Goal: Check status: Check status

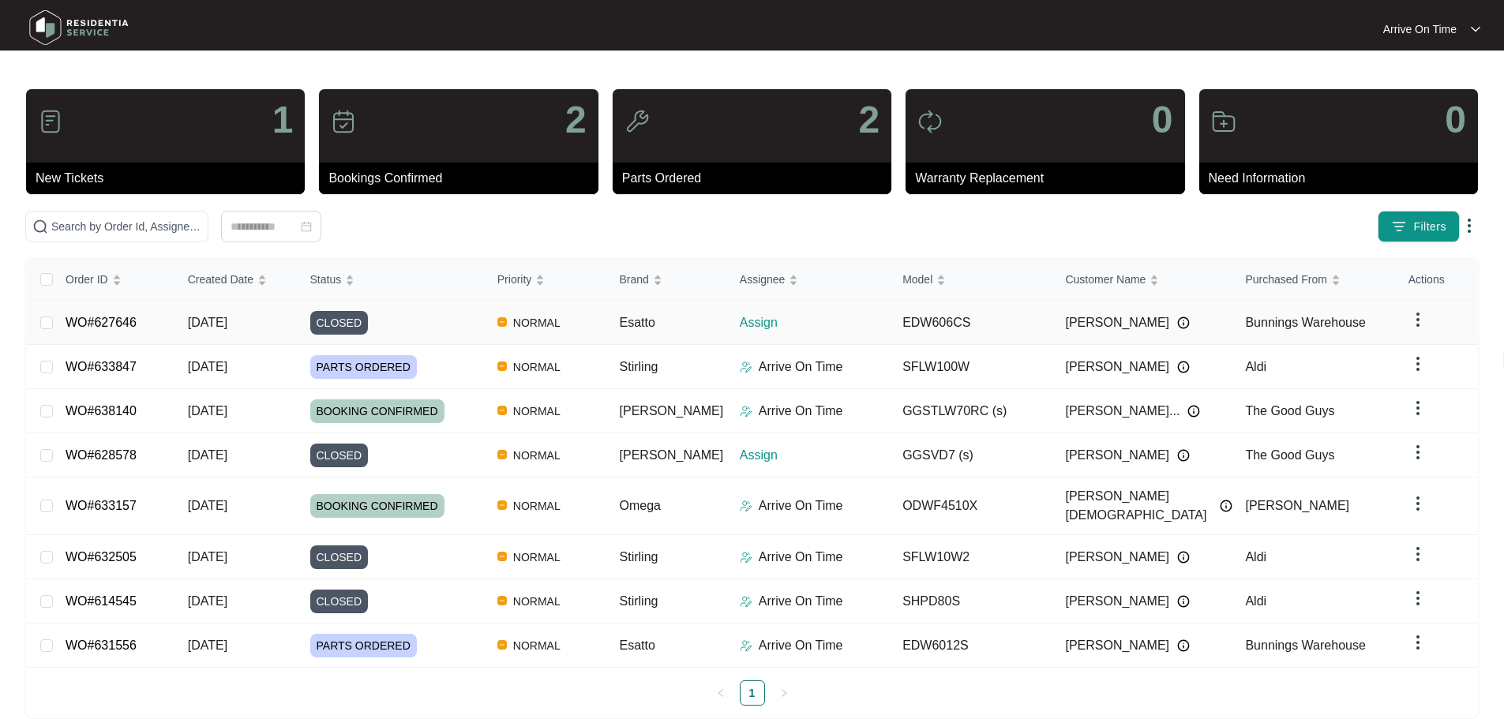
click at [1177, 325] on img at bounding box center [1183, 323] width 13 height 13
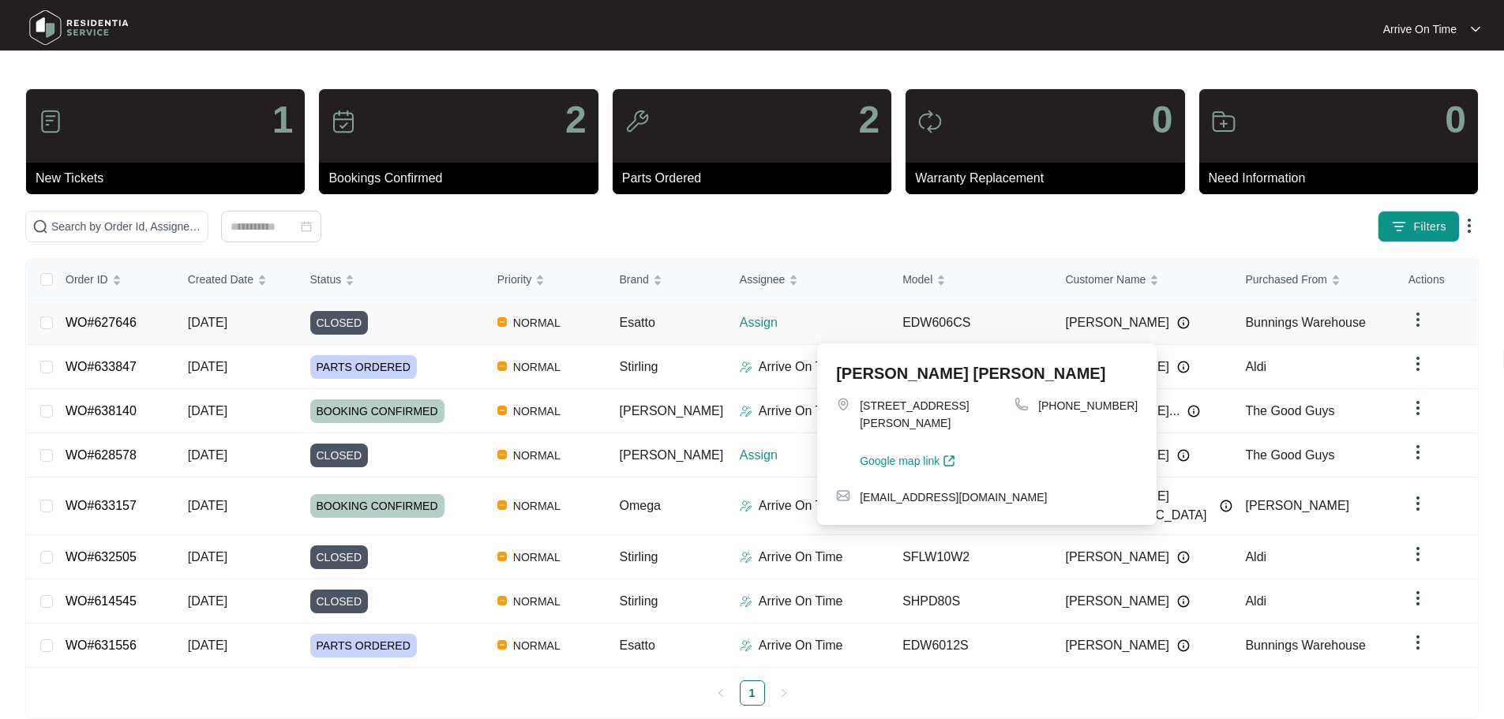
click at [1177, 319] on img at bounding box center [1183, 323] width 13 height 13
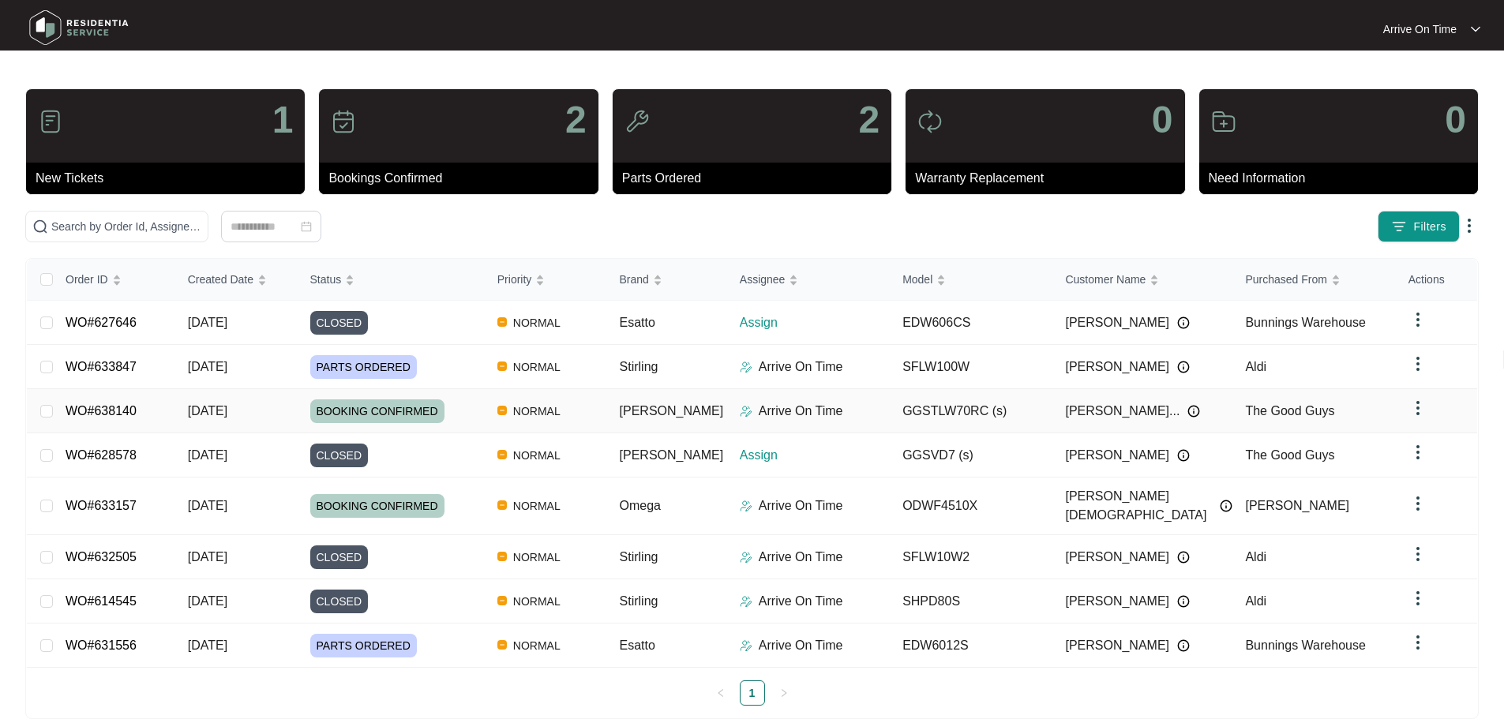
click at [1188, 409] on img at bounding box center [1194, 411] width 13 height 13
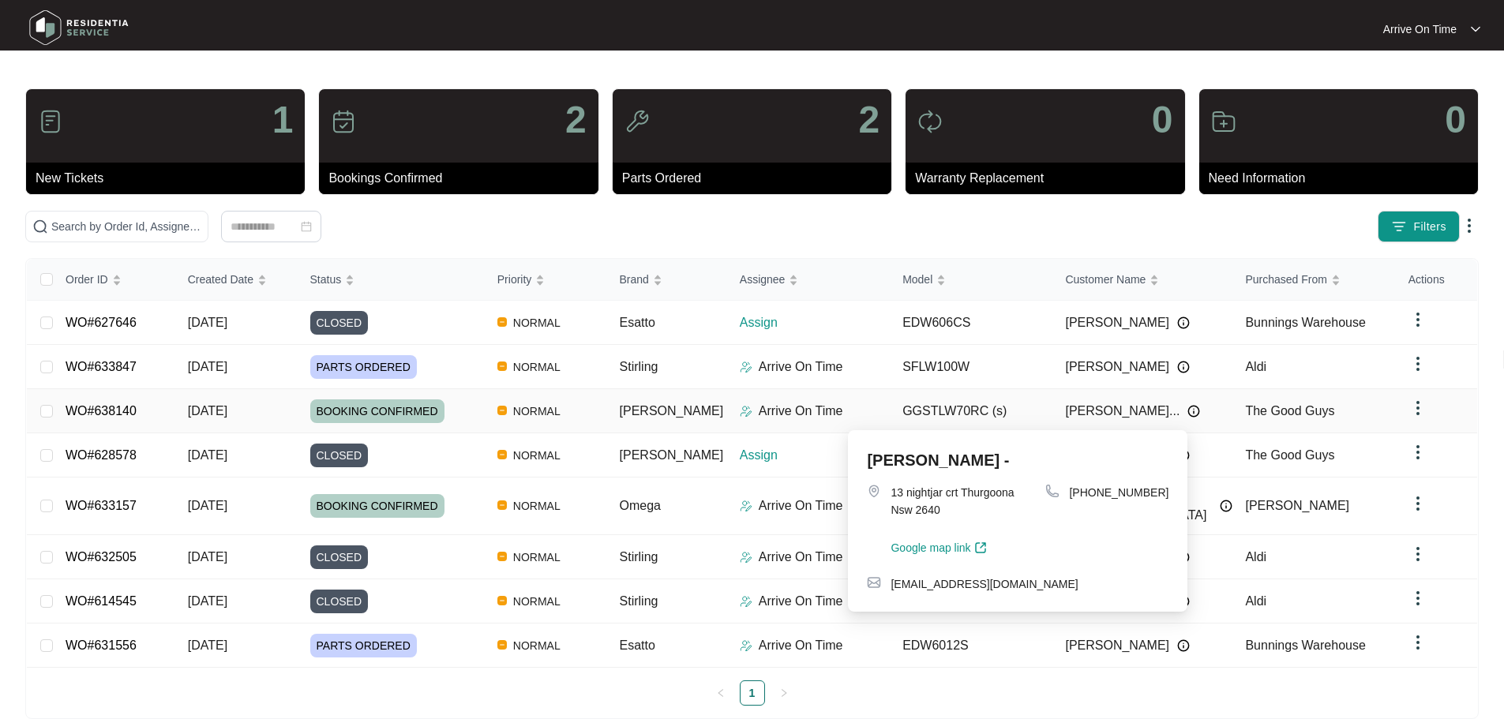
click at [1188, 408] on img at bounding box center [1194, 411] width 13 height 13
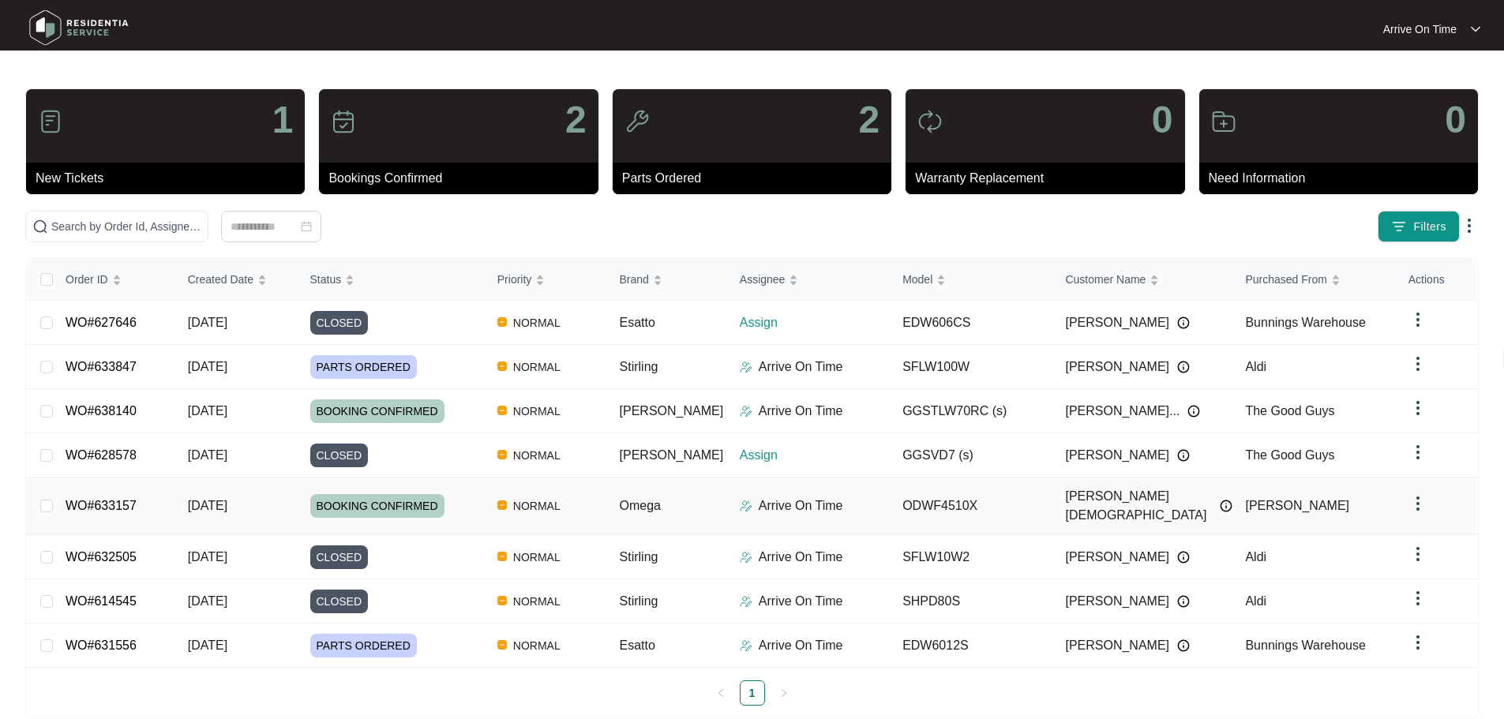
click at [1220, 500] on img at bounding box center [1226, 506] width 13 height 13
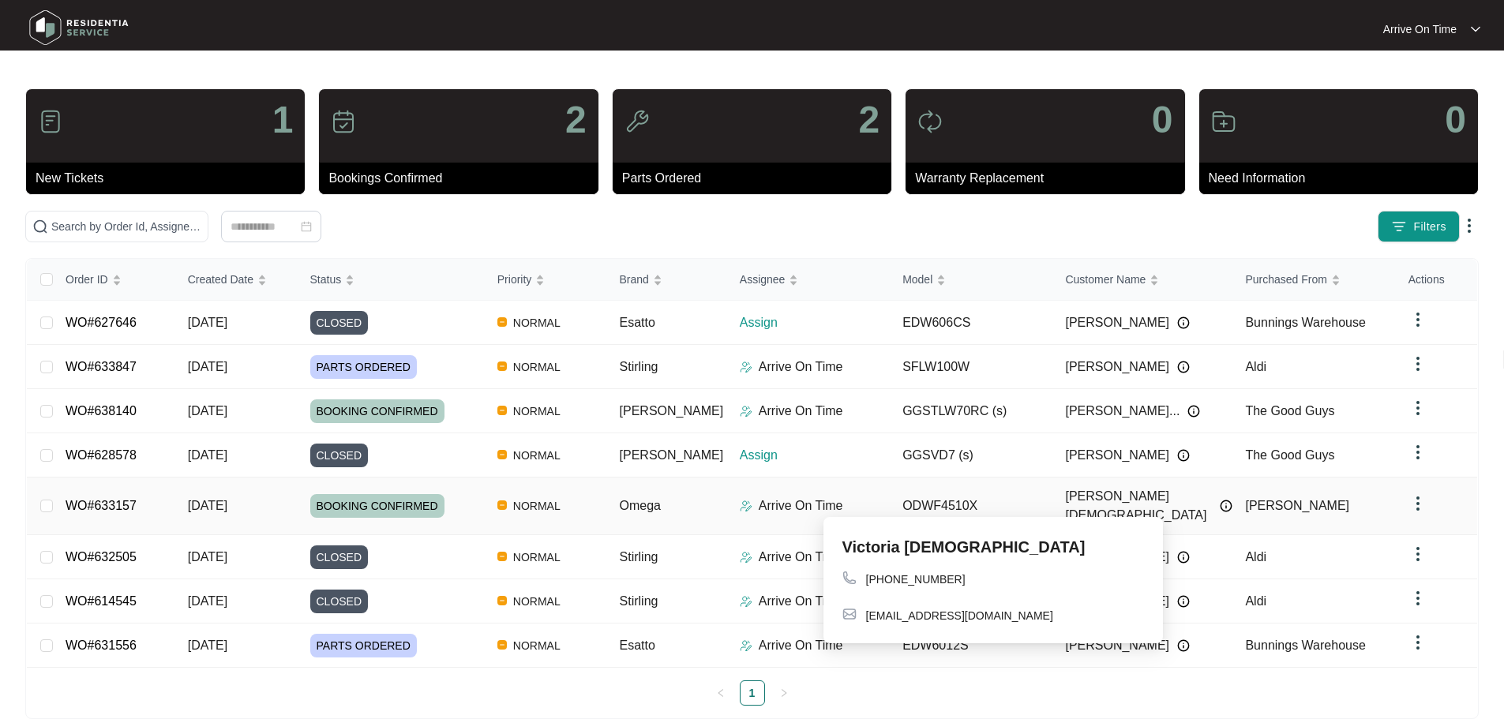
click at [1220, 500] on img at bounding box center [1226, 506] width 13 height 13
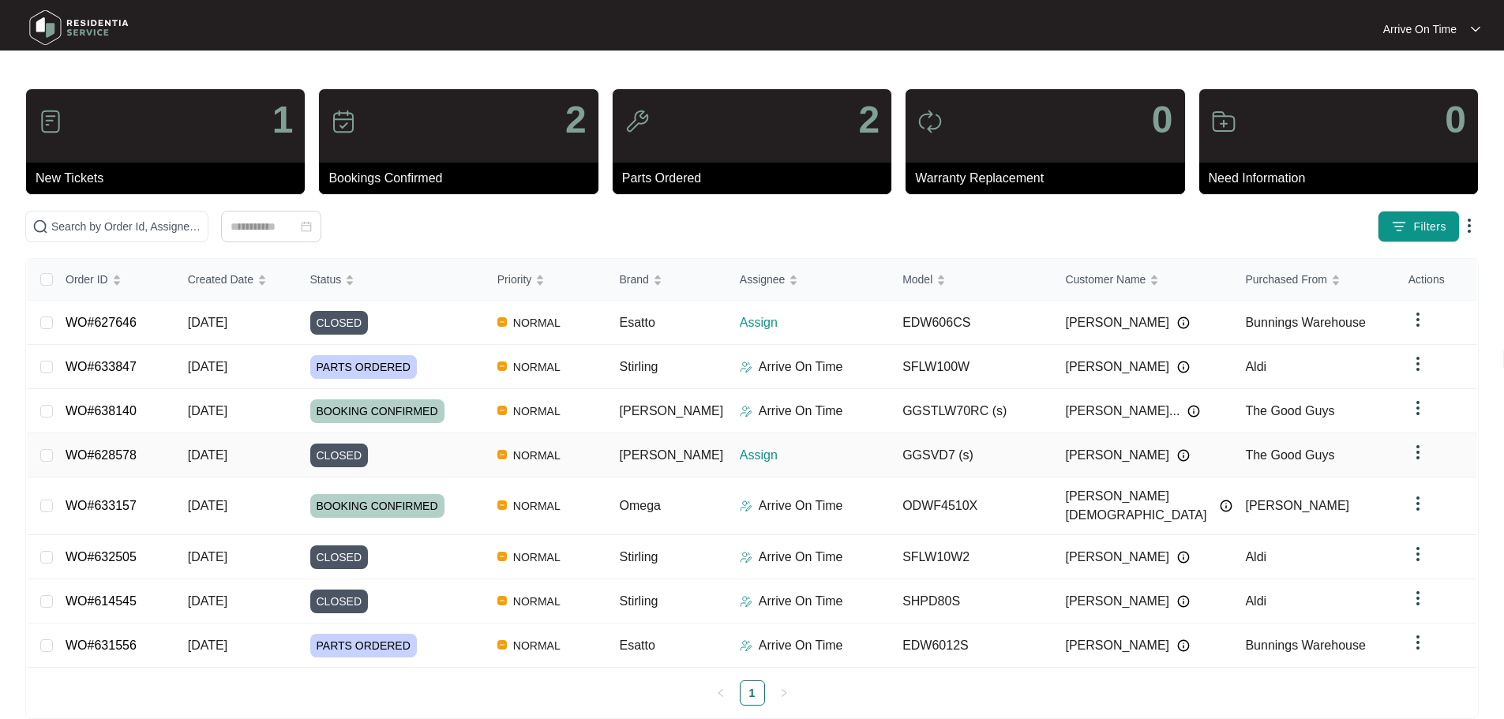
scroll to position [6, 0]
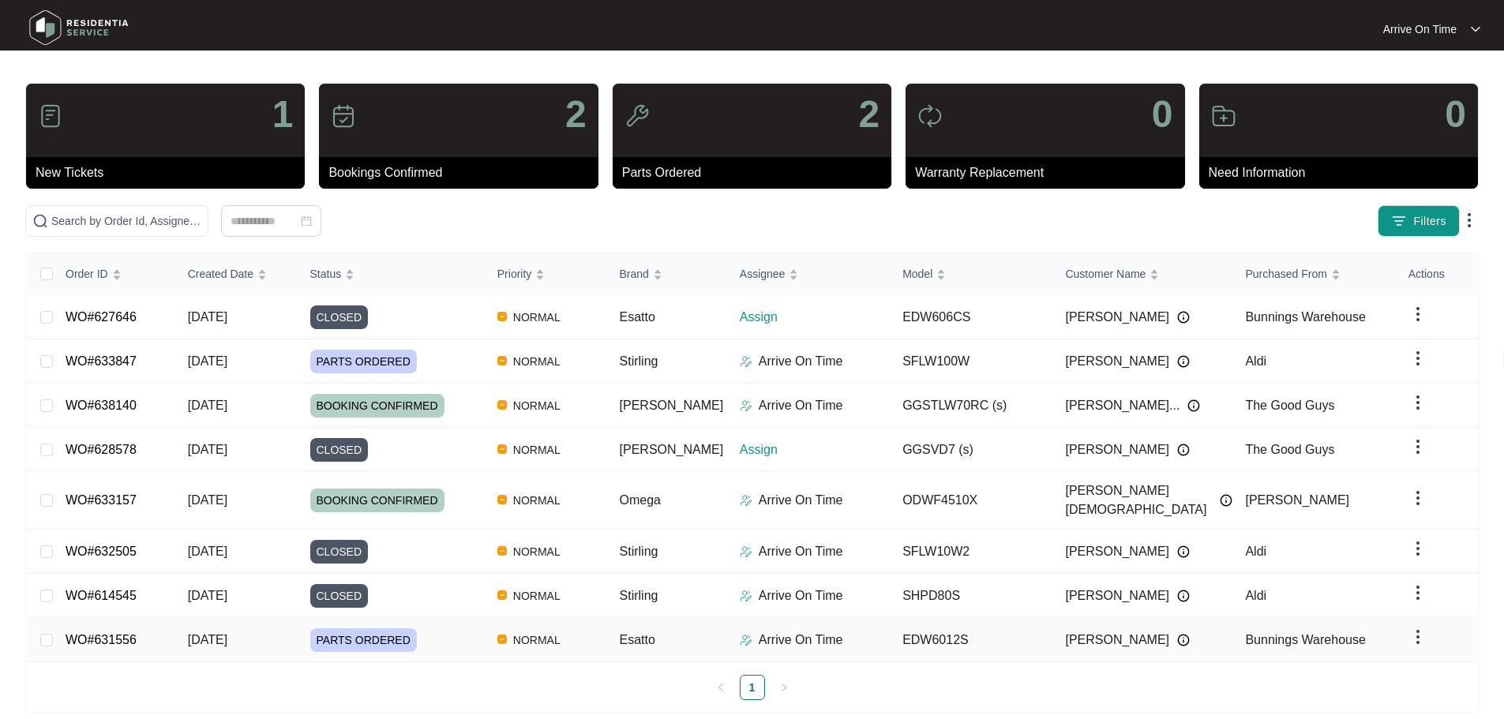
click at [1177, 634] on img at bounding box center [1183, 640] width 13 height 13
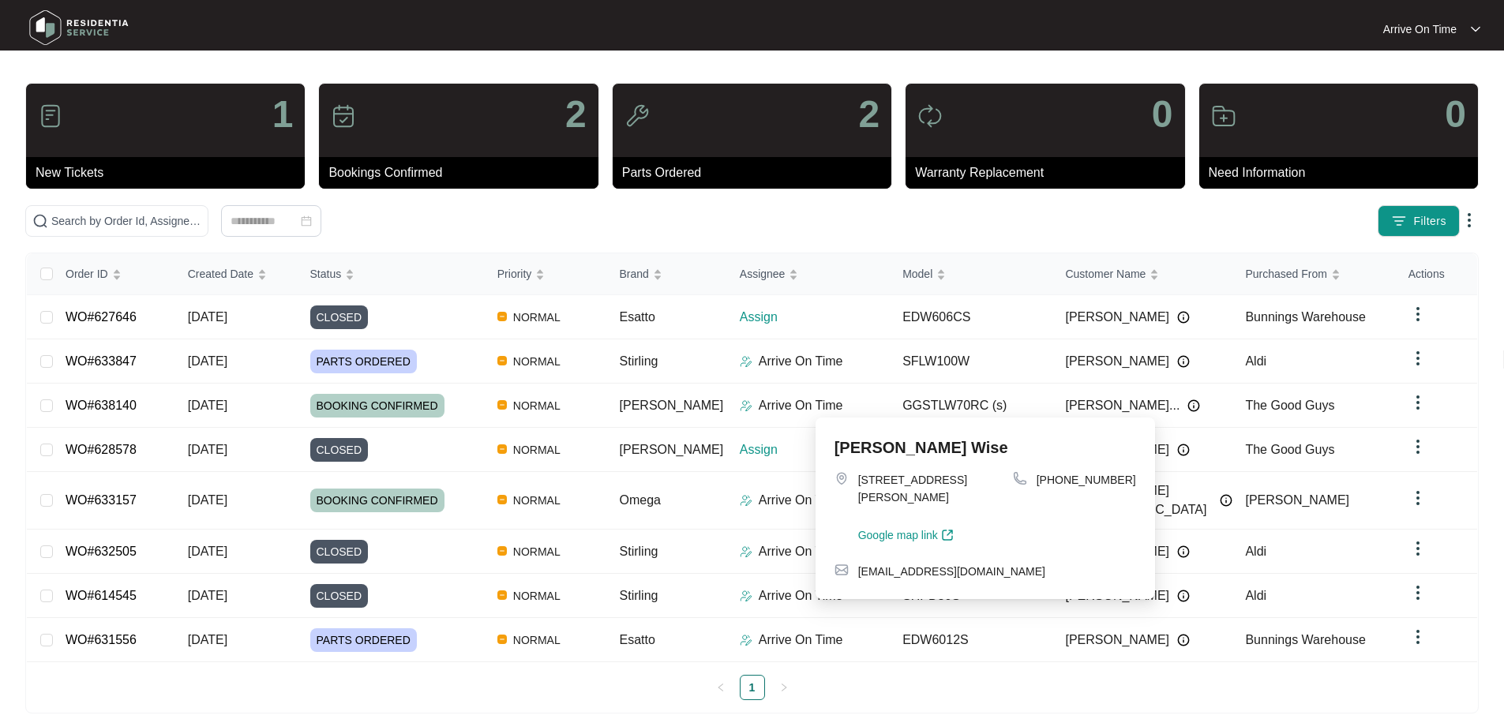
click at [510, 677] on ul "1" at bounding box center [752, 687] width 1451 height 25
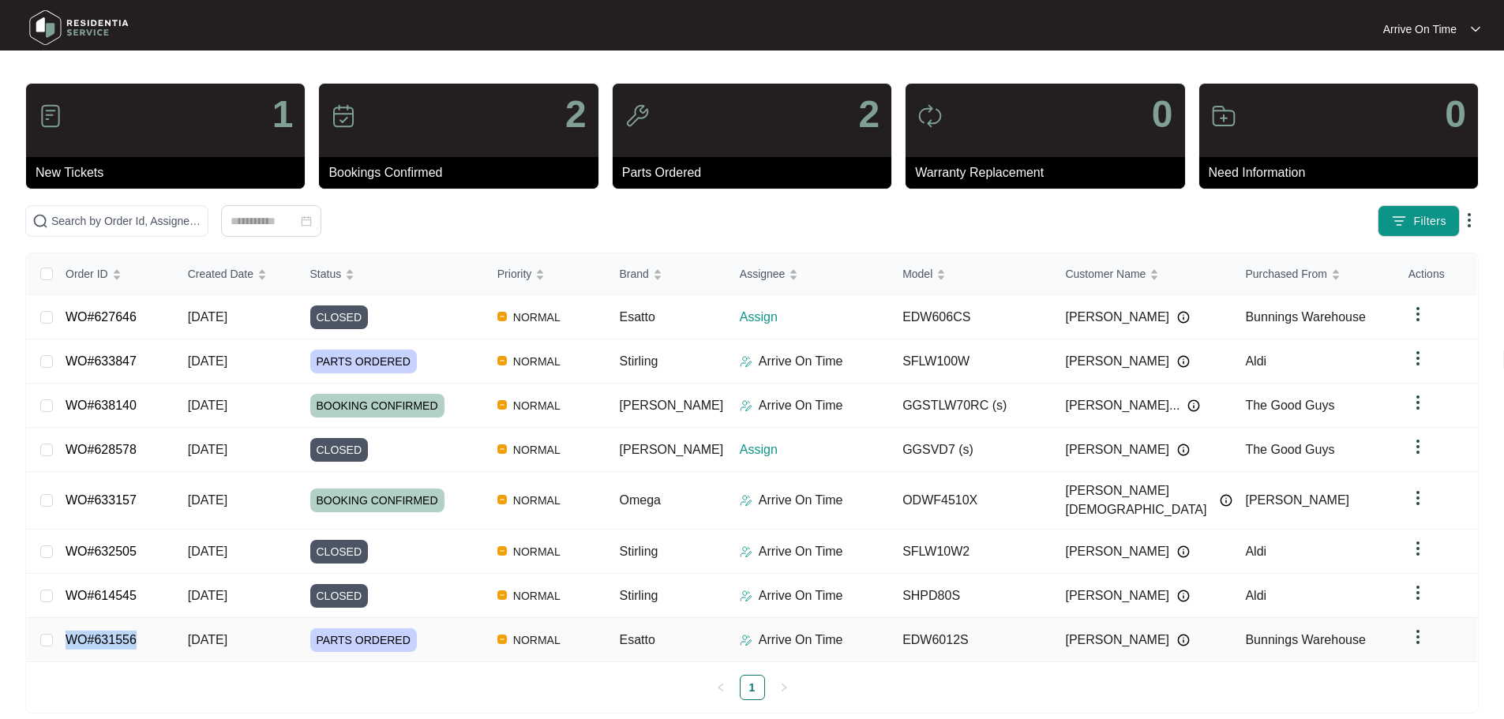
drag, startPoint x: 141, startPoint y: 619, endPoint x: 60, endPoint y: 620, distance: 81.3
click at [60, 620] on td "WO#631556" at bounding box center [114, 640] width 122 height 44
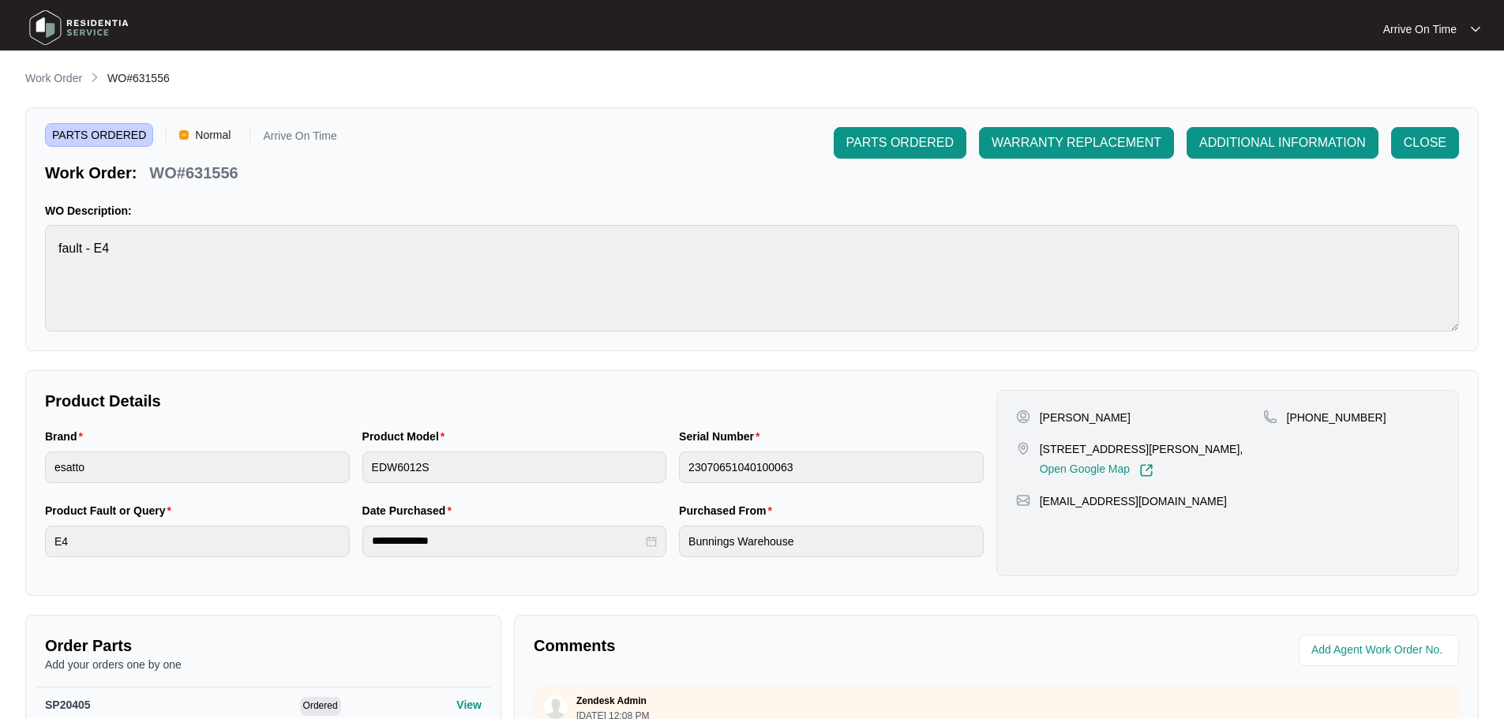
scroll to position [316, 0]
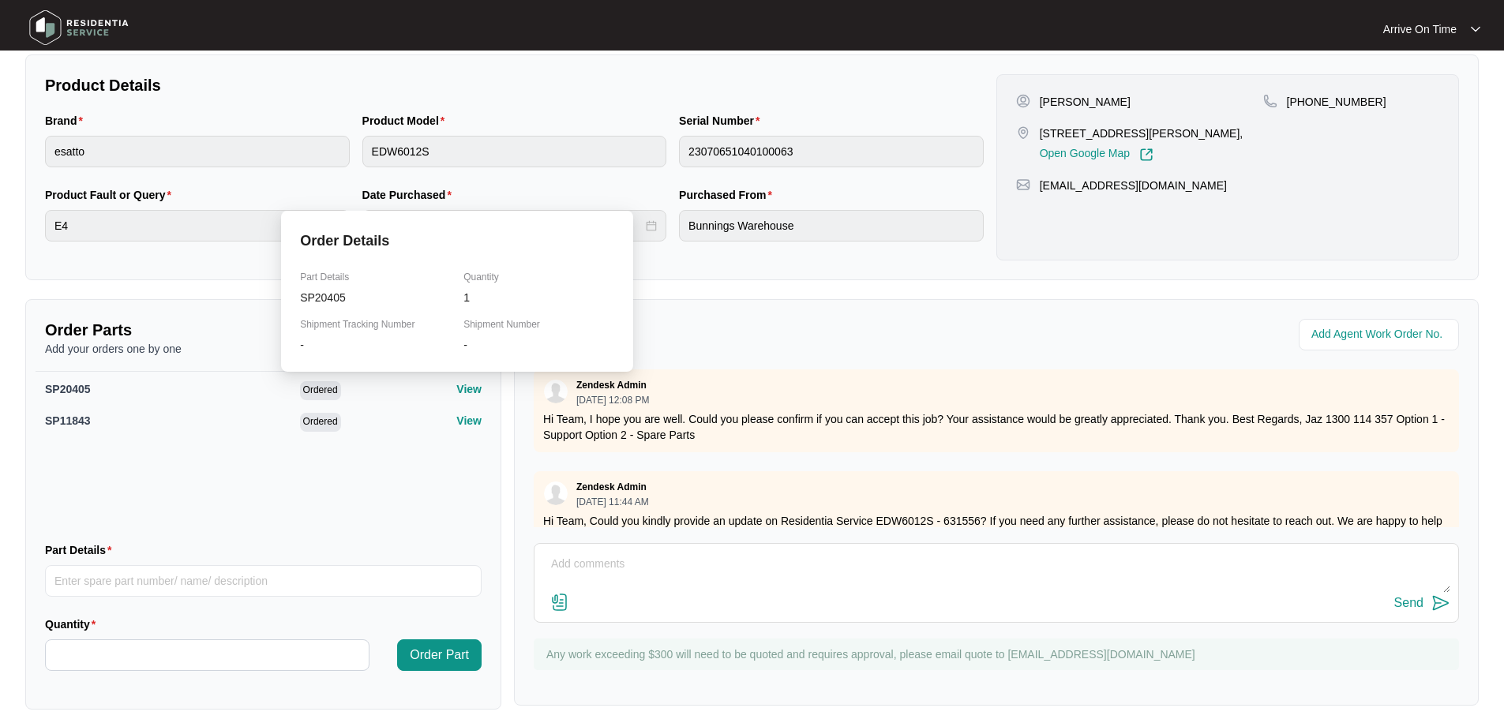
click at [468, 388] on p "View" at bounding box center [468, 389] width 25 height 16
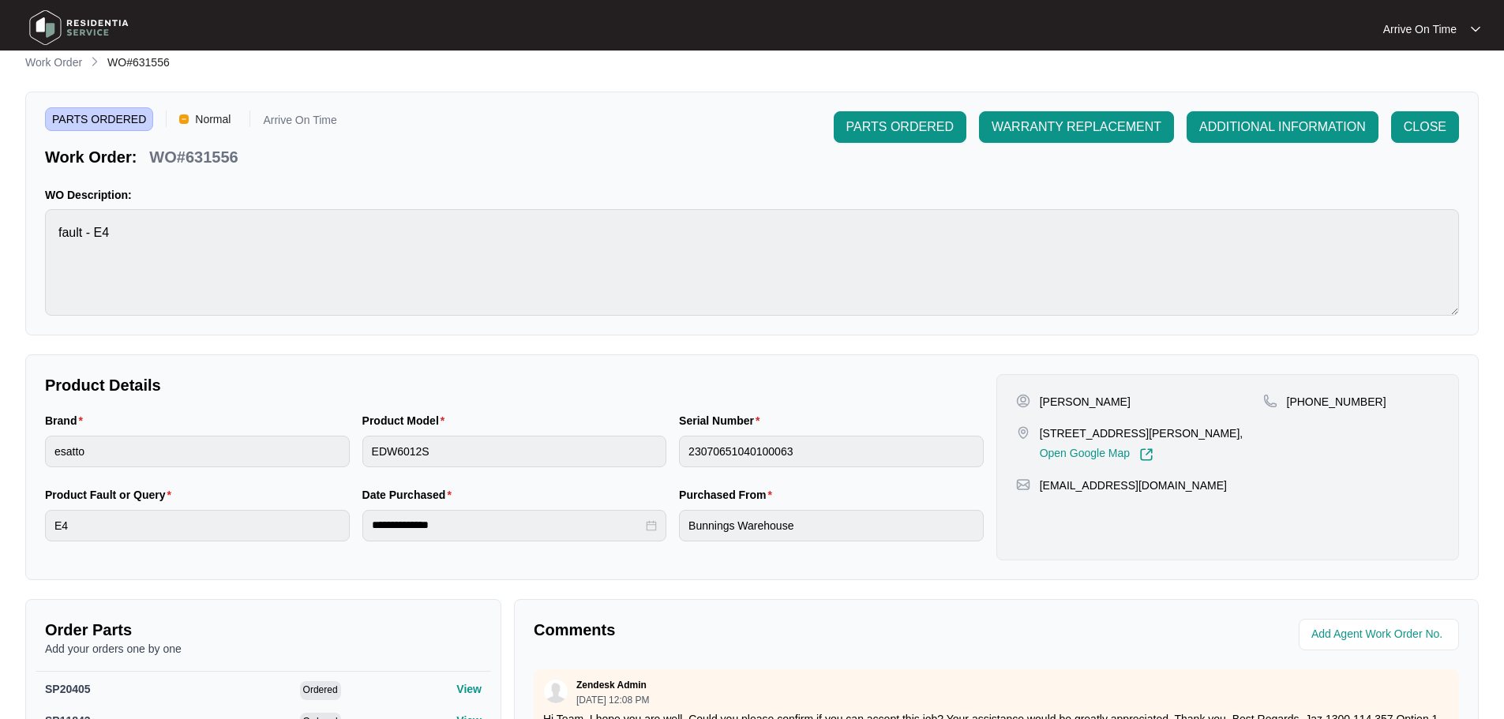
scroll to position [332, 0]
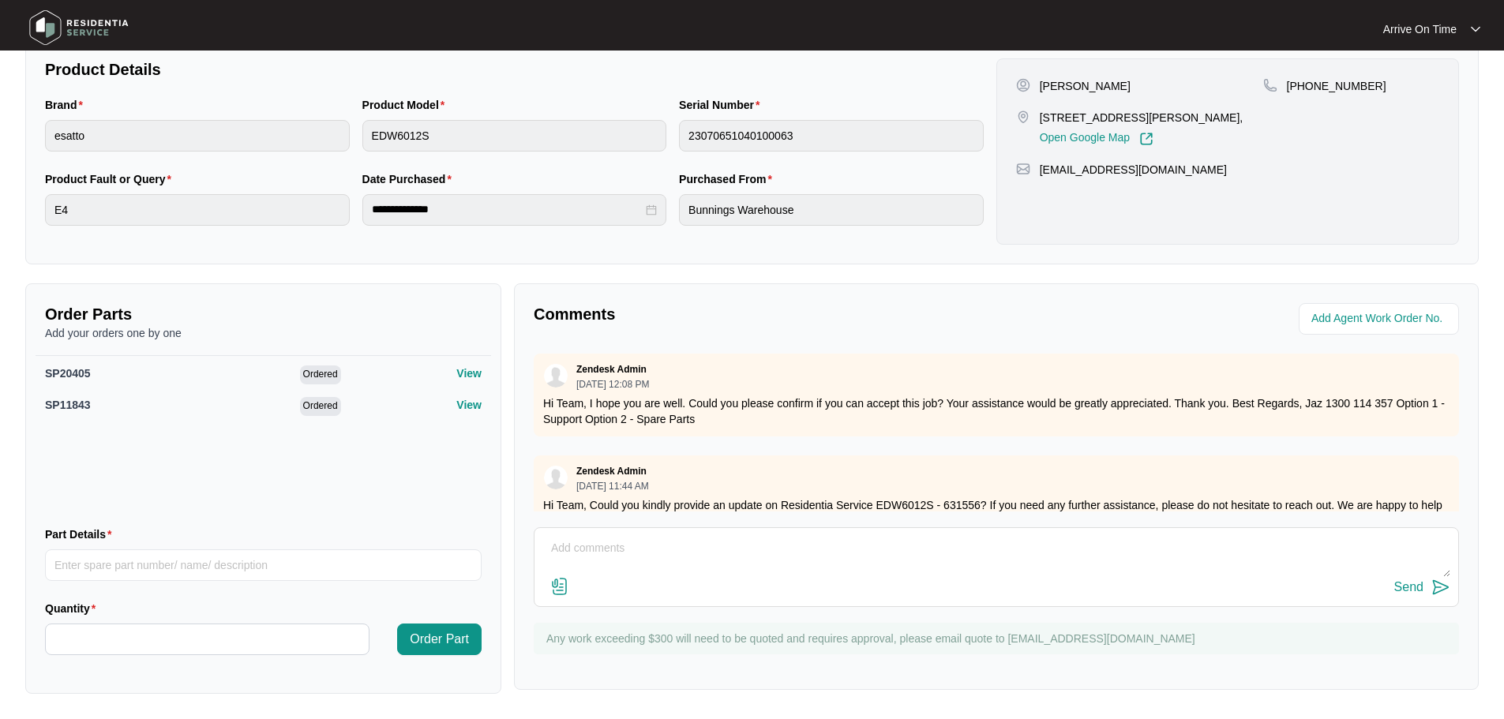
click at [352, 489] on div "SP20405 Ordered View SP11843 Ordered View" at bounding box center [264, 434] width 456 height 158
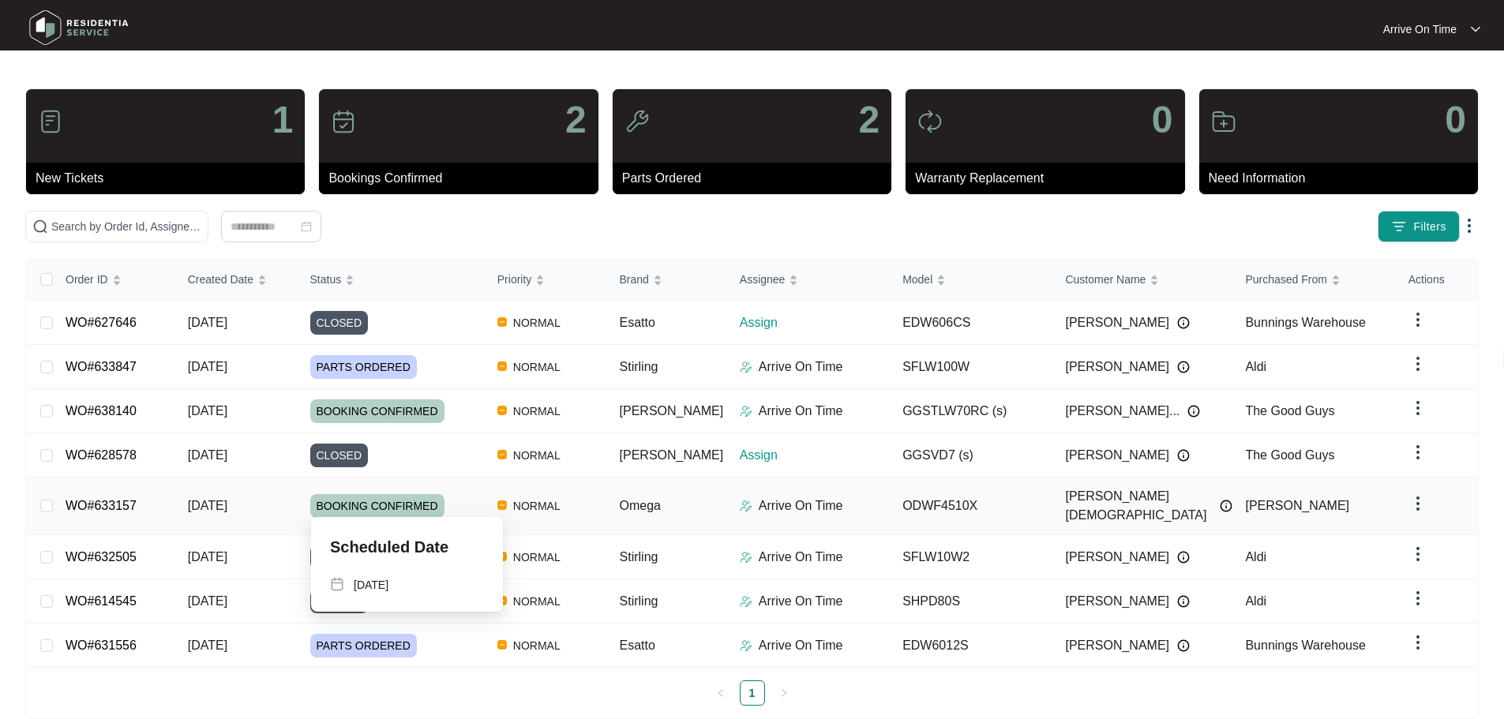
scroll to position [6, 0]
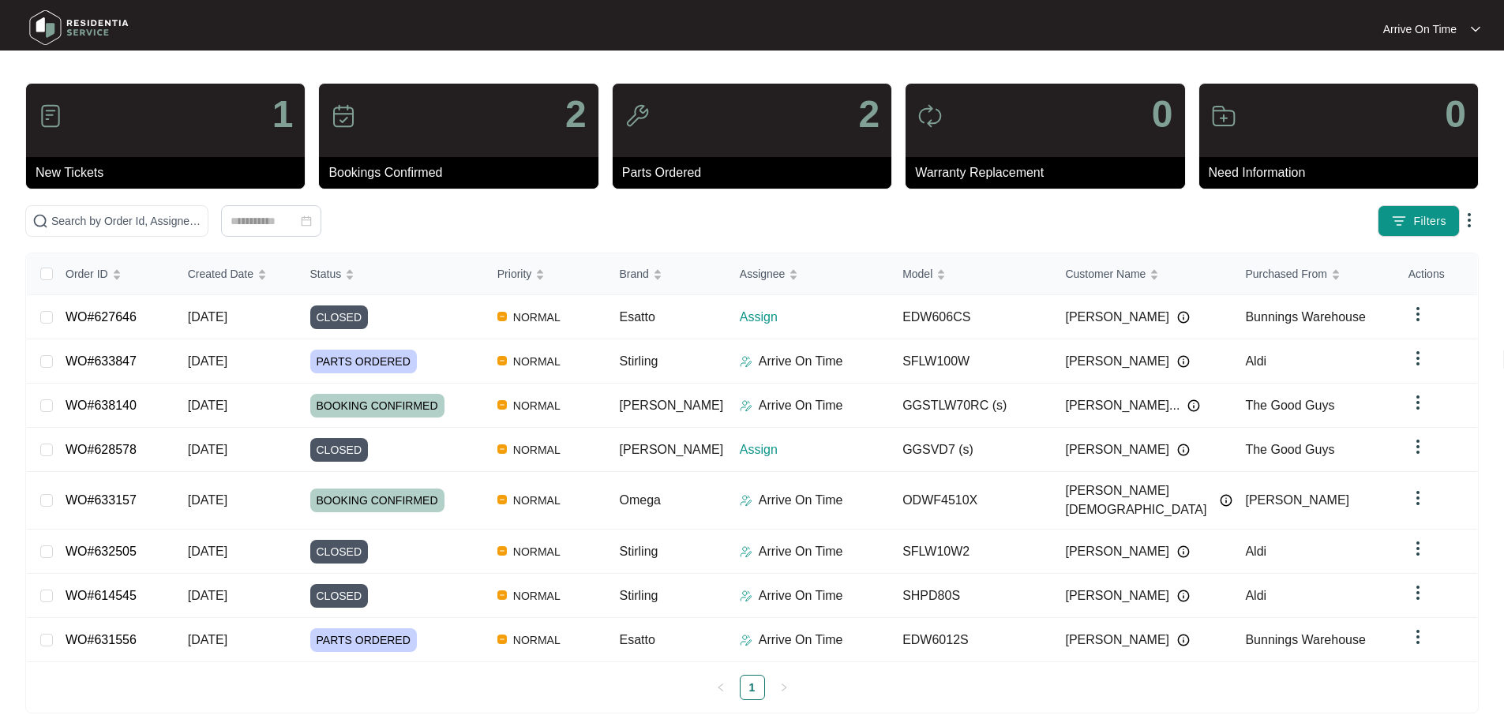
click at [152, 133] on div "1" at bounding box center [165, 120] width 279 height 73
click at [206, 122] on div "1" at bounding box center [165, 120] width 279 height 73
click at [57, 116] on img at bounding box center [50, 115] width 25 height 25
click at [55, 170] on p "New Tickets" at bounding box center [170, 172] width 269 height 19
click at [165, 172] on p "New Tickets" at bounding box center [170, 172] width 269 height 19
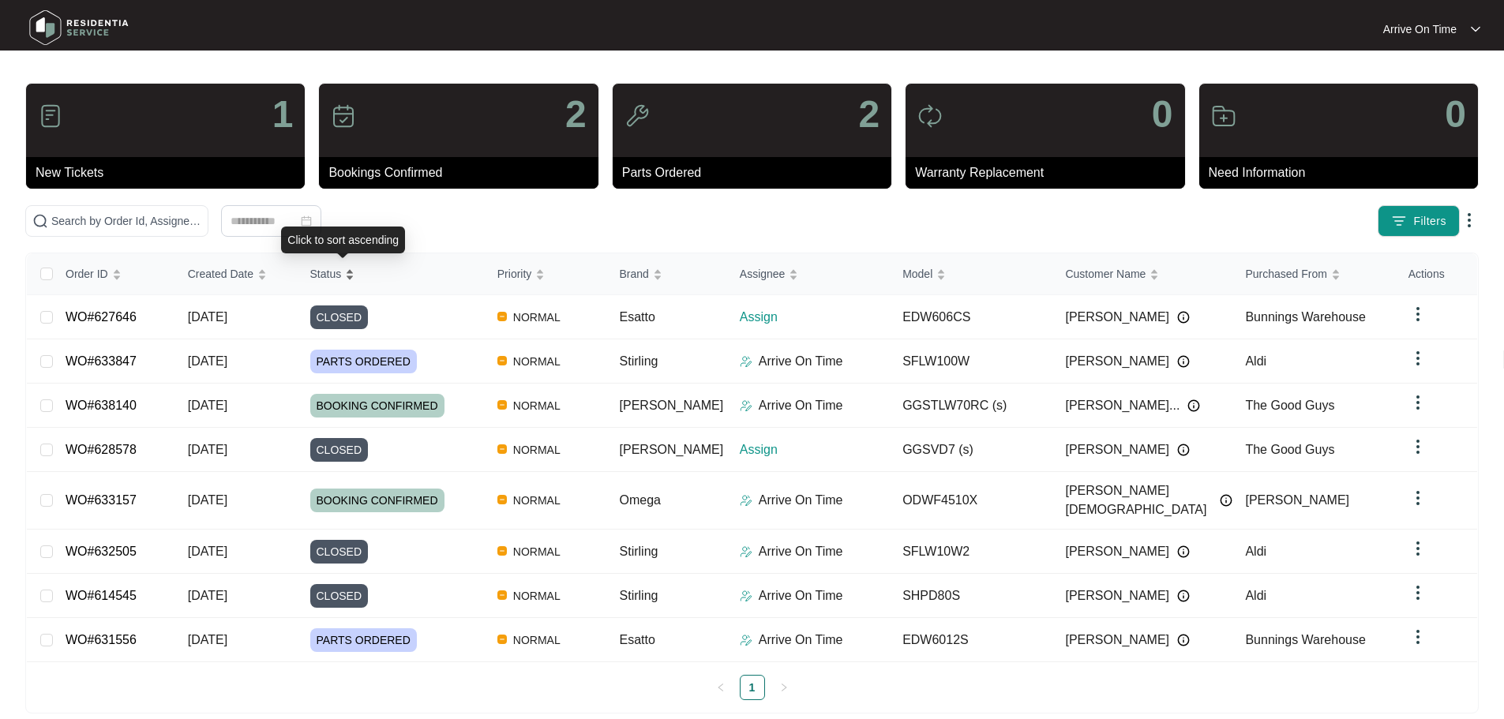
click at [355, 272] on div "Status" at bounding box center [332, 274] width 45 height 22
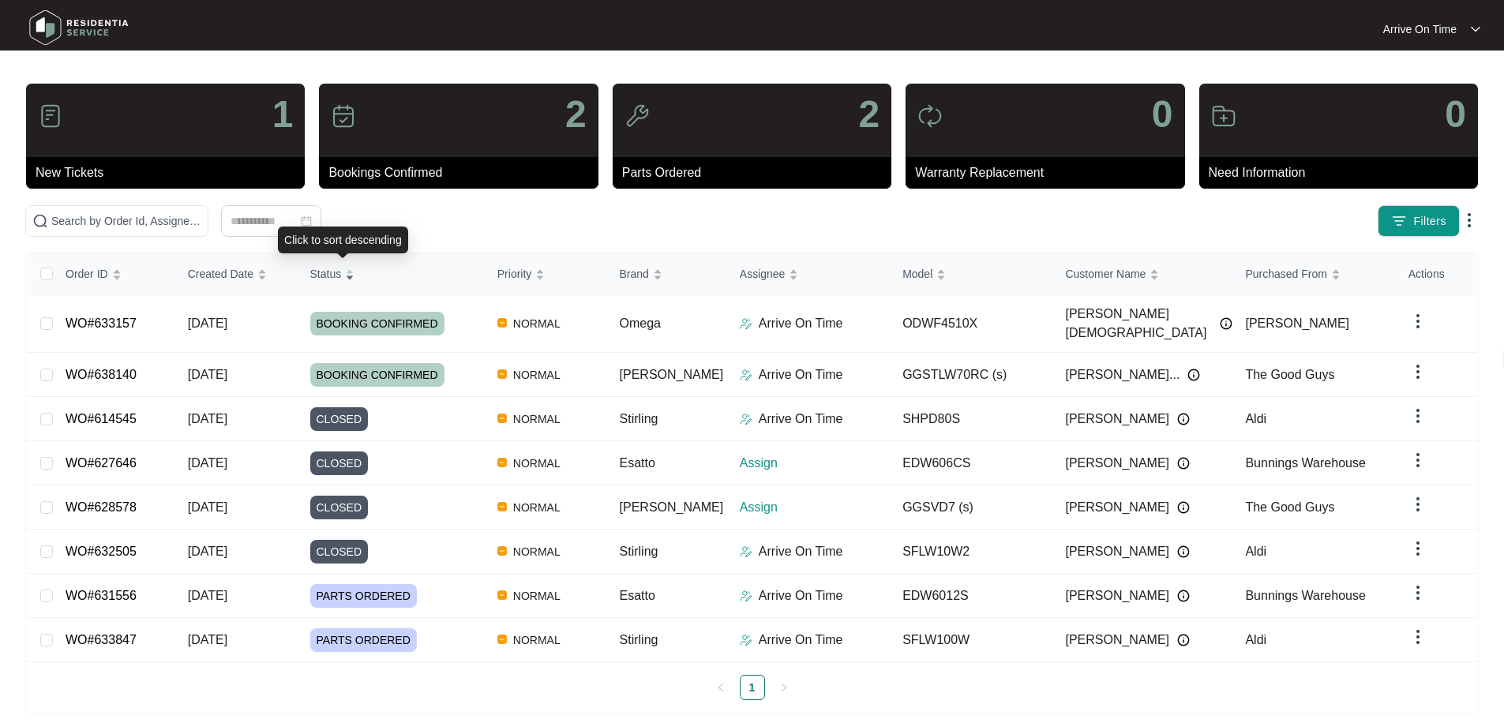
click at [355, 270] on div "Status" at bounding box center [332, 274] width 45 height 22
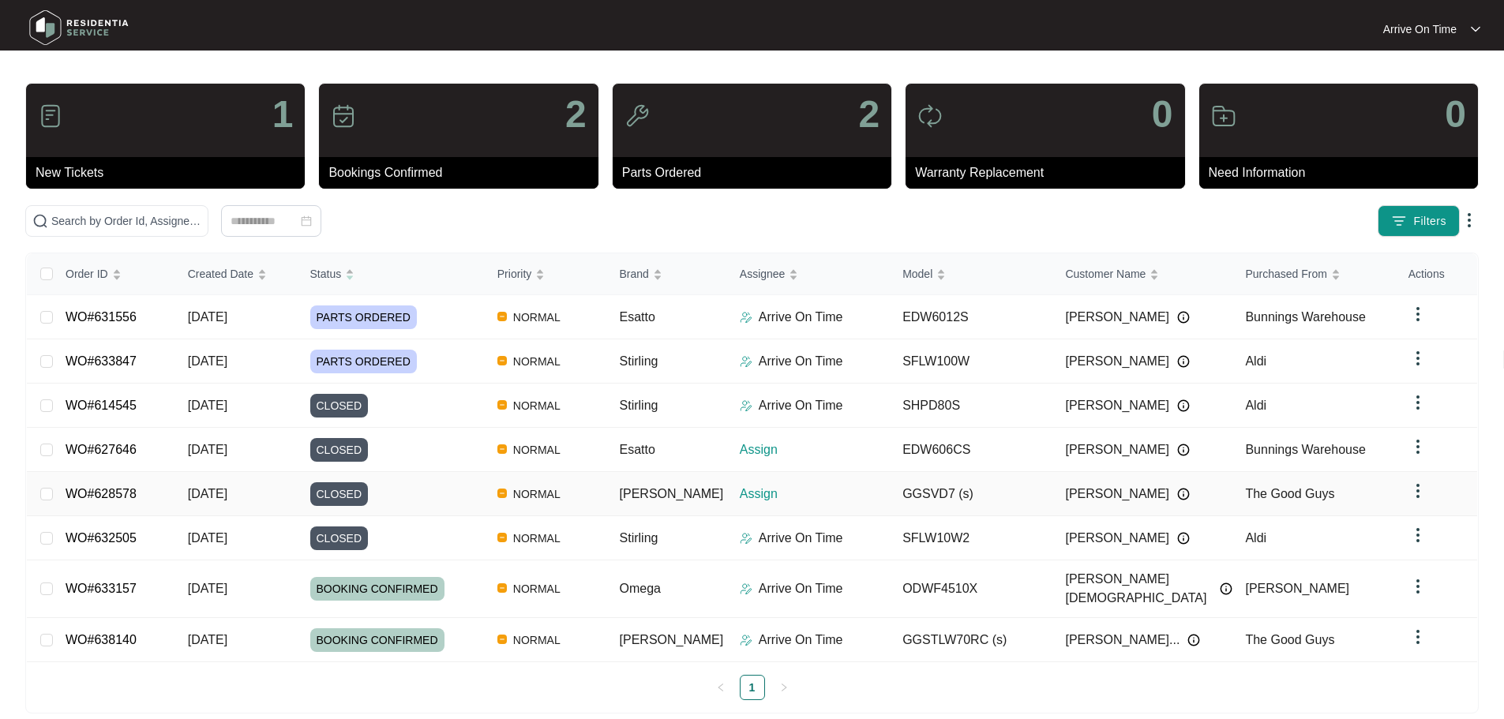
scroll to position [0, 0]
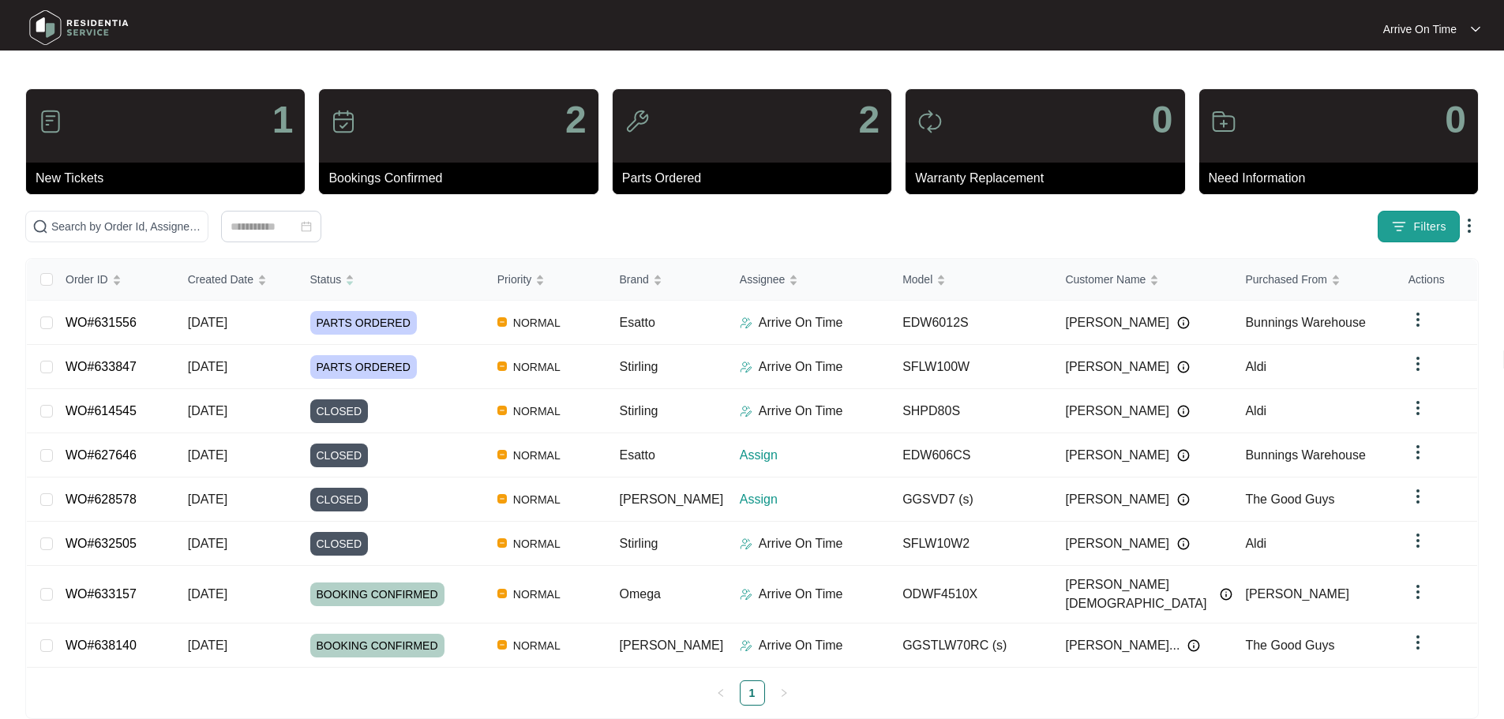
click at [1407, 228] on img "button" at bounding box center [1400, 227] width 16 height 16
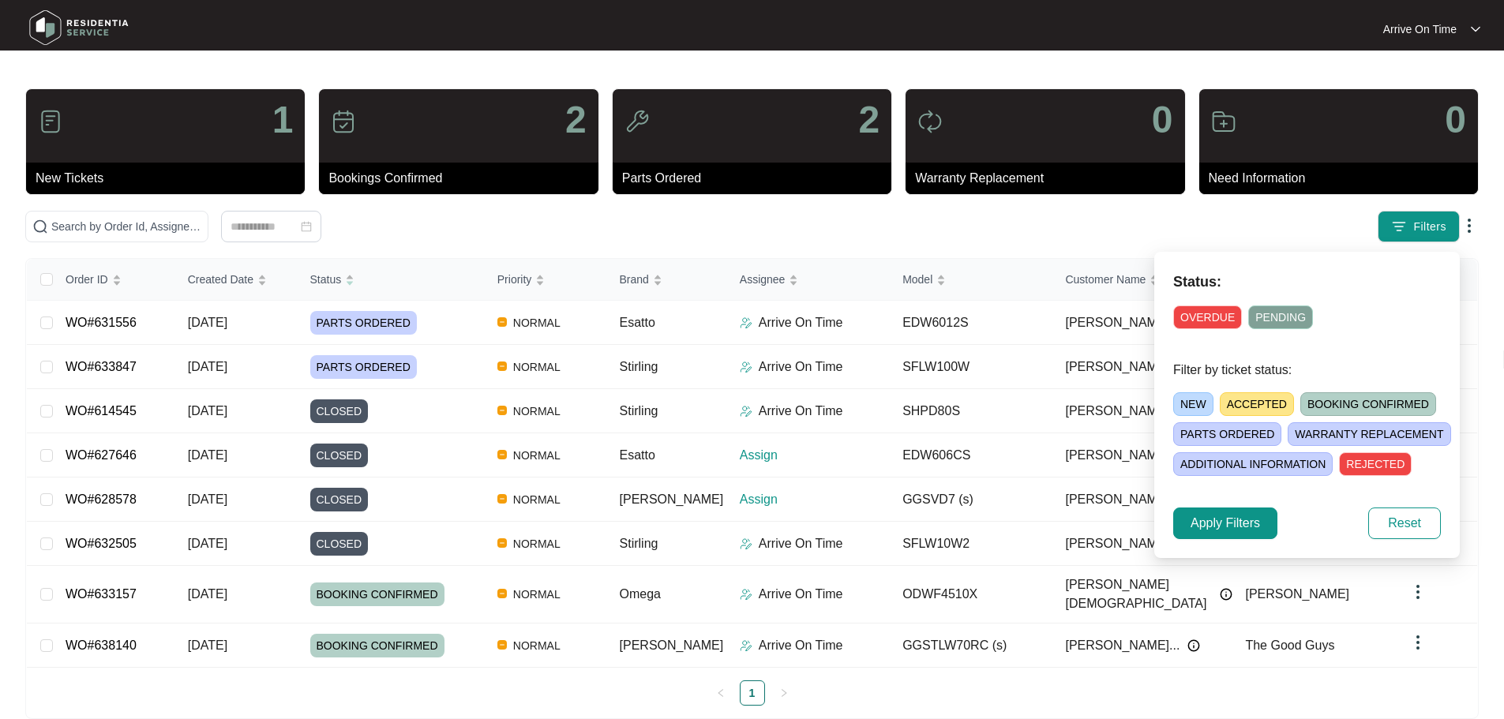
click at [1185, 406] on span "NEW" at bounding box center [1194, 404] width 40 height 24
click at [1221, 520] on span "Apply Filters" at bounding box center [1225, 523] width 69 height 19
